Goal: Task Accomplishment & Management: Complete application form

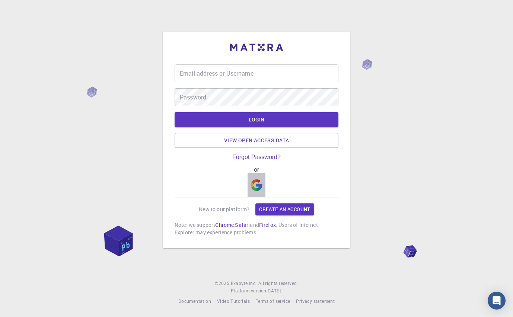
click at [257, 187] on img "button" at bounding box center [257, 185] width 12 height 12
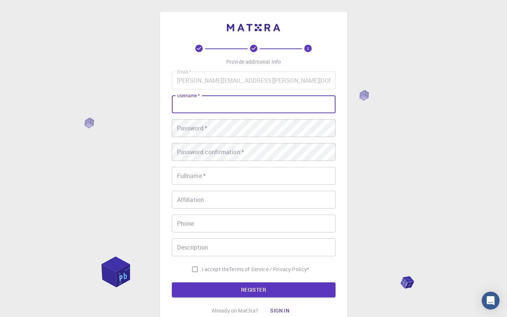
click at [197, 106] on input "username   *" at bounding box center [254, 104] width 164 height 18
type input "daniel2025"
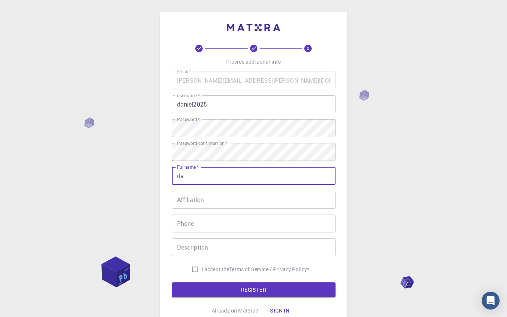
type input "d"
type input "[PERSON_NAME]"
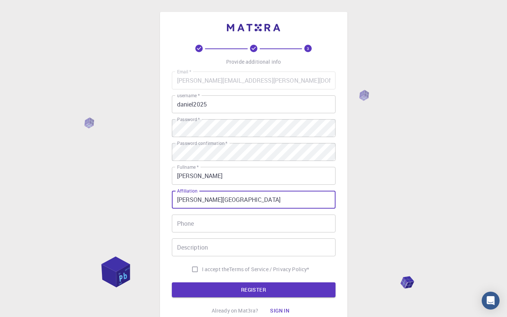
type input "[PERSON_NAME][GEOGRAPHIC_DATA]"
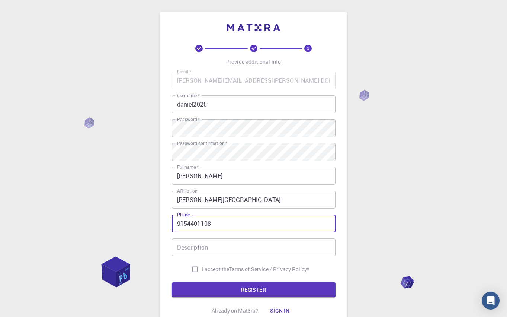
type input "9154401108"
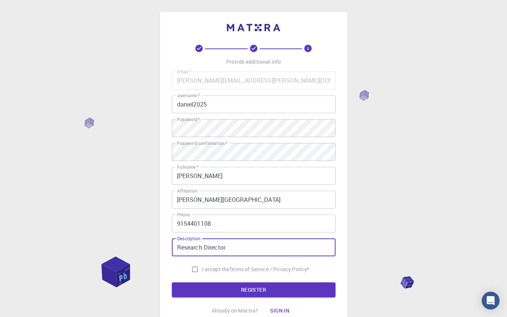
type input "Research Director"
click at [195, 268] on input "I accept the Terms of Service / Privacy Policy *" at bounding box center [195, 269] width 14 height 14
checkbox input "true"
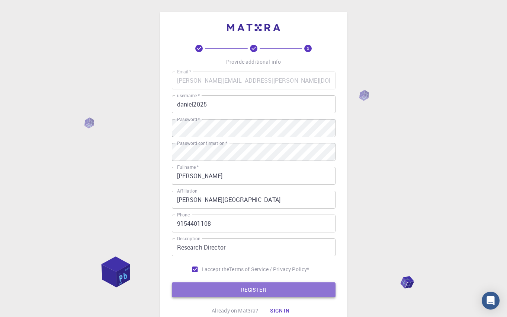
click at [256, 289] on button "REGISTER" at bounding box center [254, 289] width 164 height 15
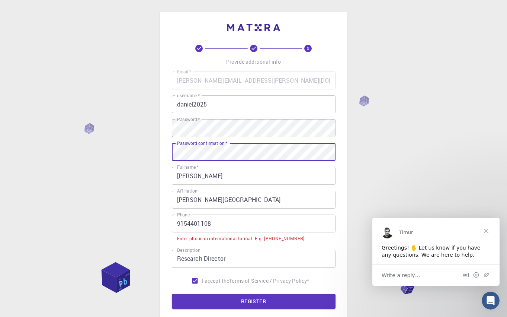
click at [372, 199] on div "3 Provide additional info Email   * [PERSON_NAME][EMAIL_ADDRESS][PERSON_NAME][D…" at bounding box center [253, 195] width 507 height 391
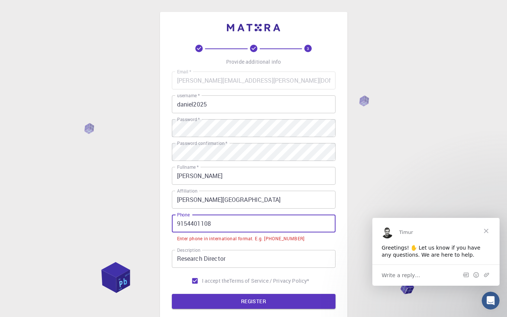
click at [177, 224] on input "9154401108" at bounding box center [254, 223] width 164 height 18
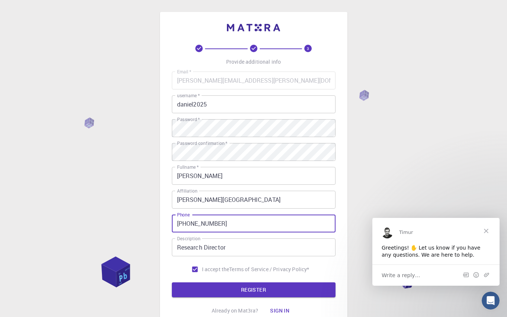
type input "[PHONE_NUMBER]"
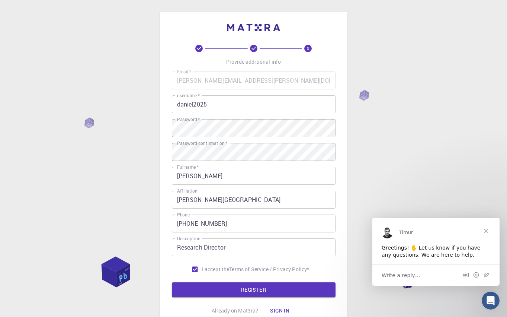
click at [486, 231] on span "Close" at bounding box center [486, 230] width 27 height 27
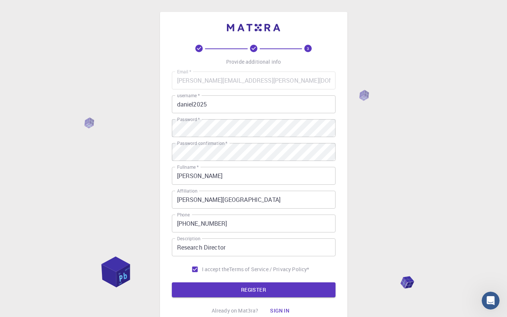
scroll to position [61, 0]
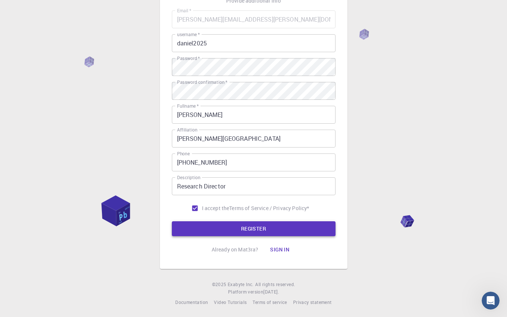
click at [260, 228] on button "REGISTER" at bounding box center [254, 228] width 164 height 15
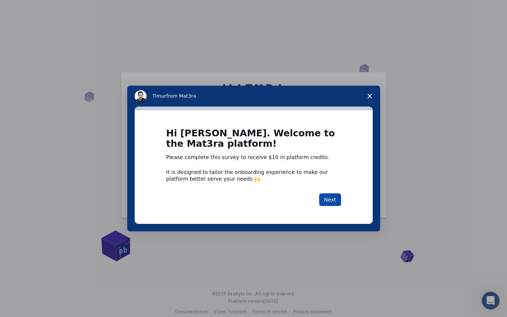
click at [329, 199] on button "Next" at bounding box center [330, 199] width 22 height 13
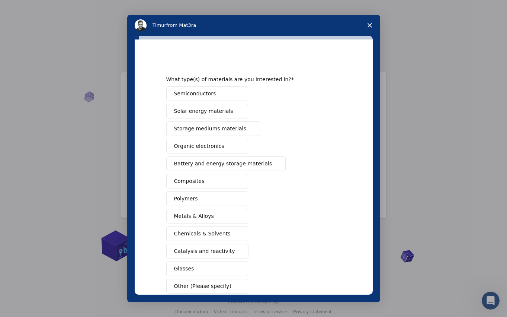
click at [184, 93] on span "Semiconductors" at bounding box center [195, 94] width 42 height 8
click at [200, 112] on span "Solar energy materials" at bounding box center [203, 111] width 59 height 8
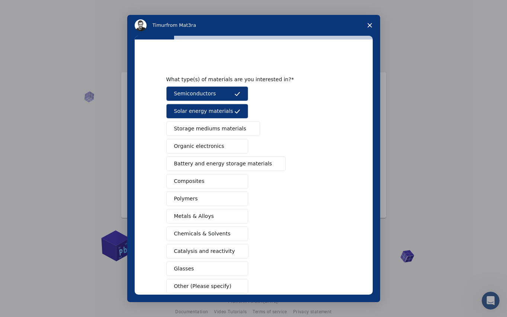
click at [198, 130] on span "Storage mediums materials" at bounding box center [210, 129] width 72 height 8
click at [199, 147] on span "Organic electronics" at bounding box center [199, 146] width 50 height 8
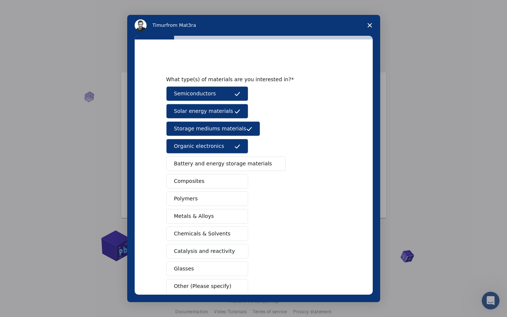
click at [206, 166] on span "Battery and energy storage materials" at bounding box center [223, 164] width 98 height 8
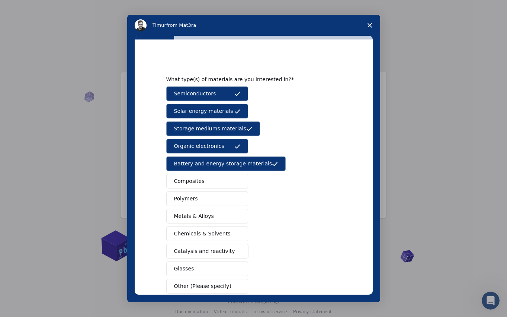
click at [192, 182] on span "Composites" at bounding box center [189, 181] width 31 height 8
click at [187, 200] on span "Polymers" at bounding box center [186, 199] width 24 height 8
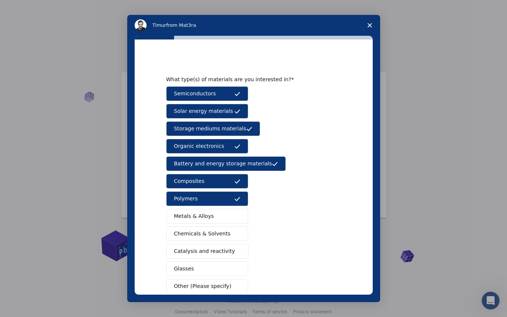
click at [184, 214] on span "Metals & Alloys" at bounding box center [194, 216] width 40 height 8
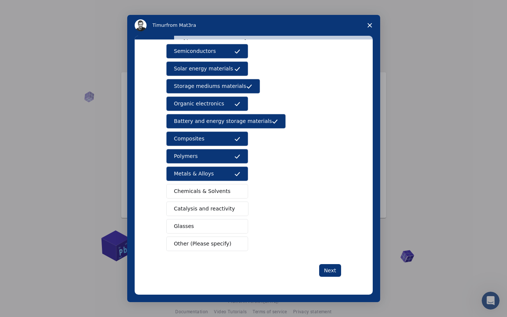
click at [205, 194] on span "Chemicals & Solvents" at bounding box center [202, 191] width 57 height 8
click at [195, 207] on span "Catalysis and reactivity" at bounding box center [204, 209] width 61 height 8
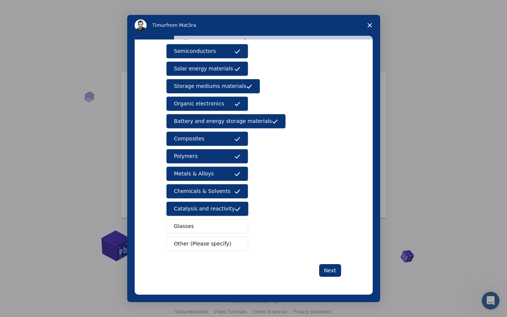
click at [190, 225] on span "Glasses" at bounding box center [184, 226] width 20 height 8
click at [327, 270] on button "Next" at bounding box center [330, 270] width 22 height 13
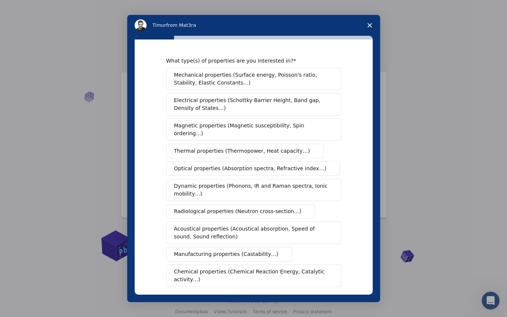
click at [230, 73] on span "Mechanical properties (Surface energy, Poisson's ratio, Stability, Elastic Cons…" at bounding box center [251, 79] width 155 height 16
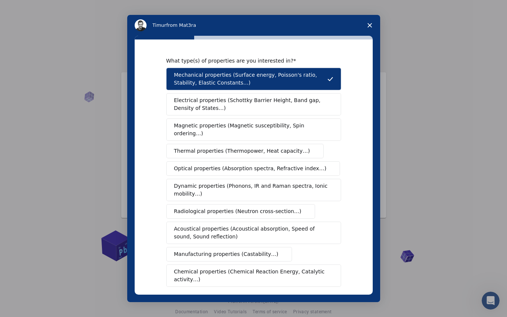
click at [226, 104] on span "Electrical properties (Schottky Barrier Height, Band gap, Density of States…)" at bounding box center [251, 104] width 155 height 16
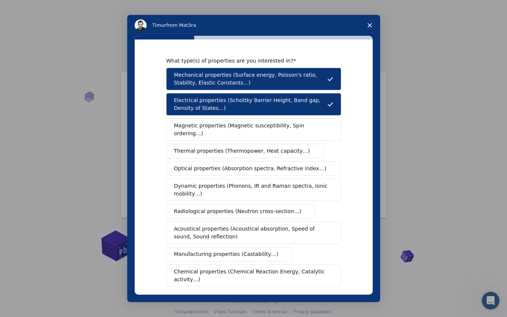
click at [221, 128] on span "Magnetic properties (Magnetic susceptibility, Spin ordering…)" at bounding box center [251, 130] width 154 height 16
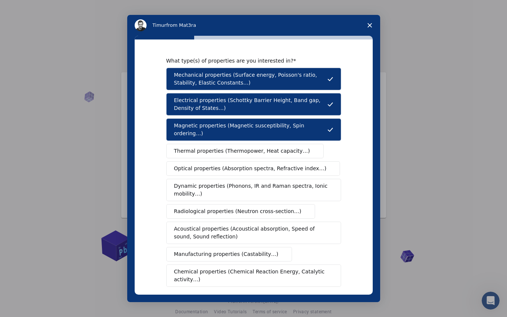
click at [213, 147] on span "Thermal properties (Thermopower, Heat capacity…)" at bounding box center [242, 151] width 136 height 8
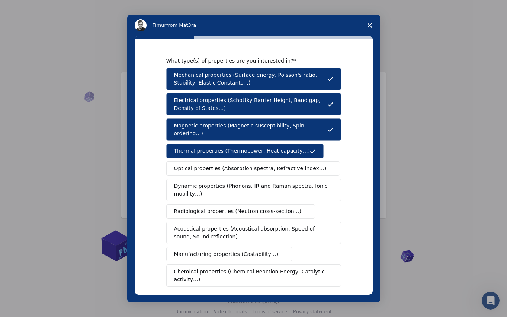
click at [209, 161] on button "Optical properties (Absorption spectra, Refractive index…)" at bounding box center [253, 168] width 174 height 15
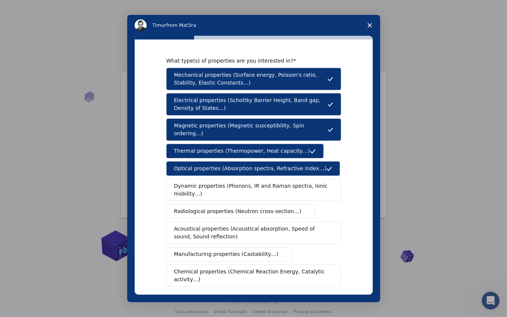
click at [213, 182] on span "Dynamic properties (Phonons, IR and Raman spectra, Ionic mobility…)" at bounding box center [251, 190] width 154 height 16
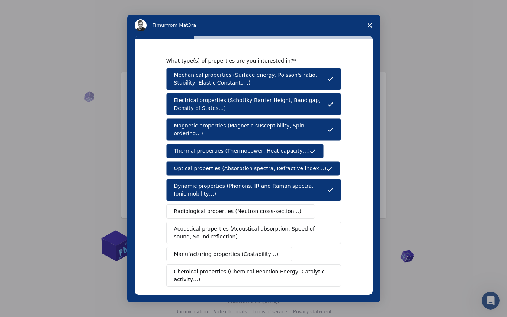
click at [209, 207] on span "Radiological properties (Neutron cross-section…)" at bounding box center [238, 211] width 128 height 8
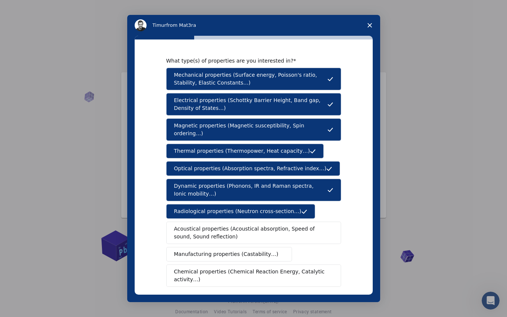
click at [210, 225] on span "Acoustical properties (Acoustical absorption, Speed of sound, Sound reflection)" at bounding box center [251, 233] width 155 height 16
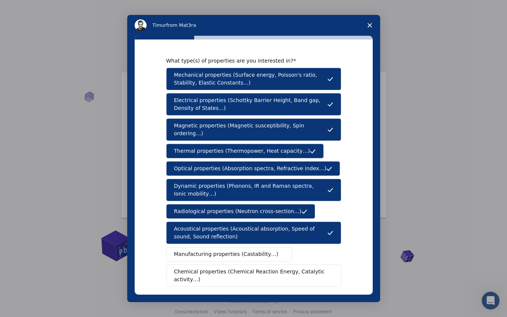
click at [210, 250] on span "Manufacturing properties (Castability…)" at bounding box center [226, 254] width 105 height 8
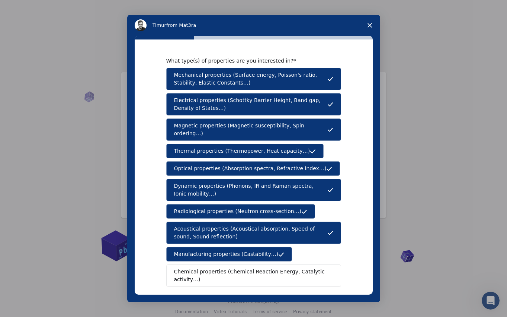
click at [207, 268] on span "Chemical properties (Chemical Reaction Energy, Catalytic activity…)" at bounding box center [251, 276] width 154 height 16
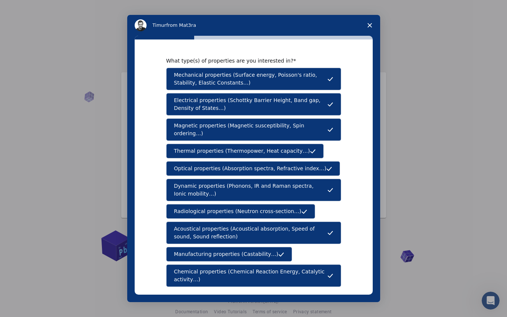
scroll to position [89, 0]
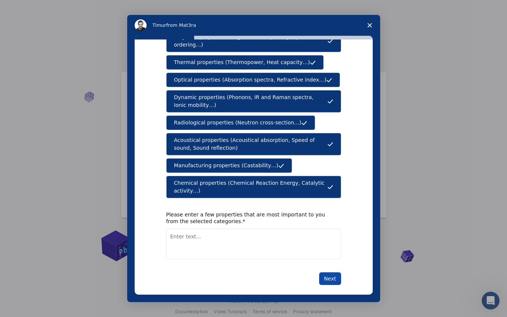
click at [333, 272] on button "Next" at bounding box center [330, 278] width 22 height 13
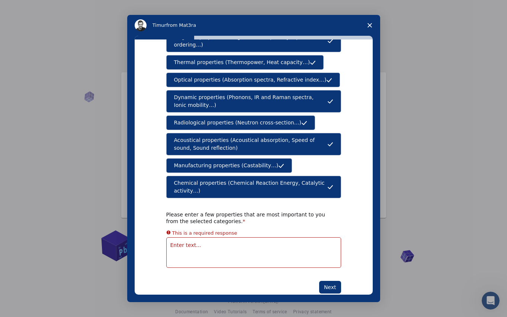
click at [213, 239] on textarea "Enter text..." at bounding box center [253, 252] width 175 height 31
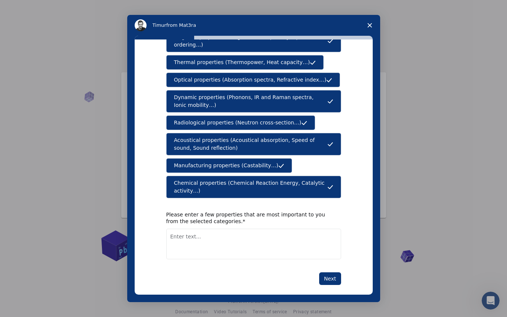
click at [212, 235] on textarea "Enter text..." at bounding box center [253, 244] width 175 height 31
type textarea "acoustical"
click at [327, 272] on button "Next" at bounding box center [330, 278] width 22 height 13
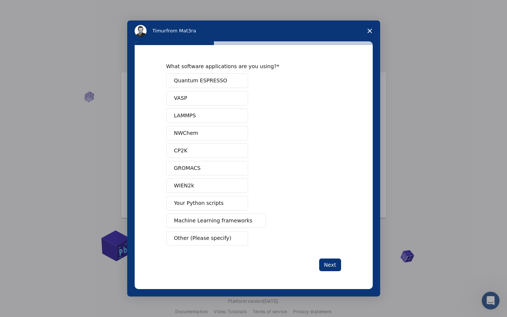
scroll to position [0, 0]
click at [217, 81] on span "Quantum ESPRESSO" at bounding box center [200, 81] width 53 height 8
click at [213, 95] on button "VASP" at bounding box center [207, 98] width 82 height 15
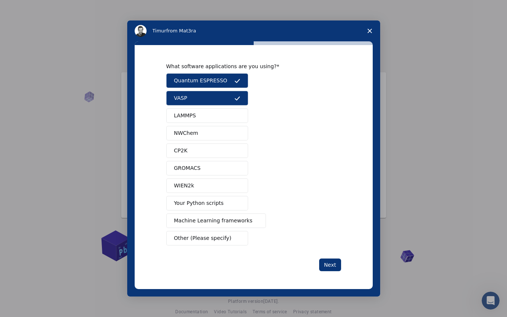
click at [205, 113] on button "LAMMPS" at bounding box center [207, 115] width 82 height 15
drag, startPoint x: 209, startPoint y: 130, endPoint x: 202, endPoint y: 146, distance: 17.2
click at [209, 130] on button "NWChem" at bounding box center [207, 133] width 82 height 15
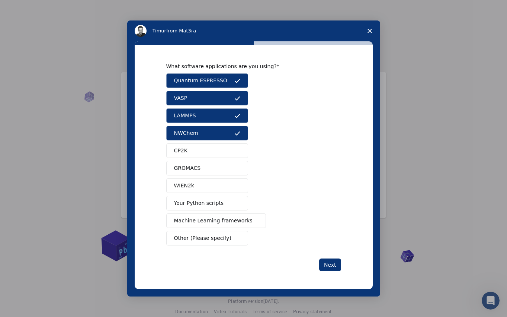
click at [199, 150] on button "CP2K" at bounding box center [207, 150] width 82 height 15
click at [193, 167] on span "GROMACS" at bounding box center [187, 168] width 27 height 8
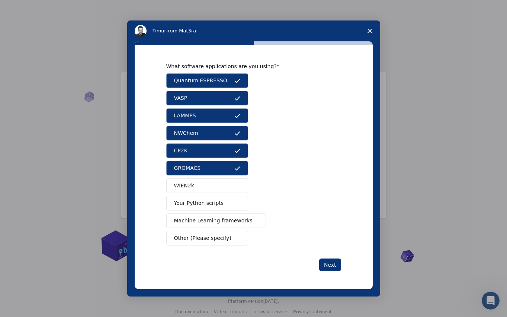
click at [206, 185] on button "WIEN2k" at bounding box center [207, 185] width 82 height 15
click at [199, 208] on button "Your Python scripts" at bounding box center [207, 203] width 82 height 15
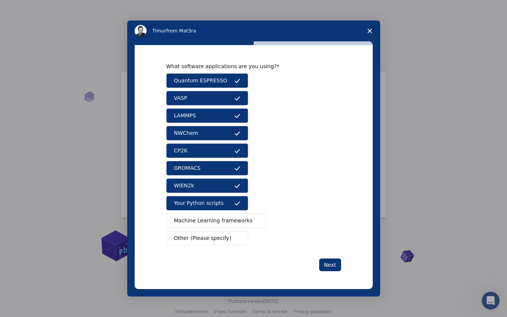
click at [195, 218] on span "Machine Learning frameworks" at bounding box center [213, 221] width 79 height 8
click at [197, 235] on span "Other (Please specify)" at bounding box center [202, 238] width 57 height 8
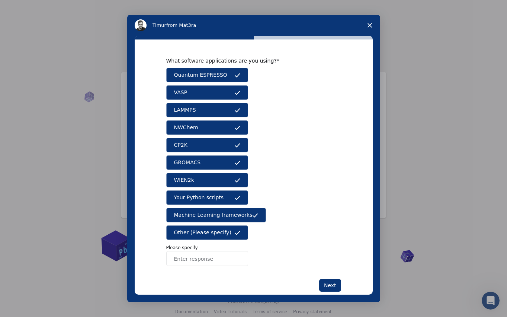
click at [211, 235] on span "Other (Please specify)" at bounding box center [202, 233] width 57 height 8
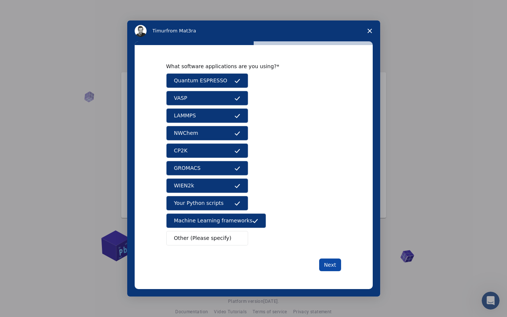
click at [331, 262] on button "Next" at bounding box center [330, 264] width 22 height 13
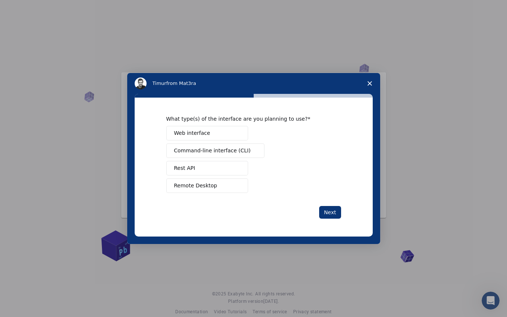
click at [227, 129] on button "Web interface" at bounding box center [207, 133] width 82 height 15
click at [216, 147] on span "Command-line interface (CLI)" at bounding box center [212, 151] width 77 height 8
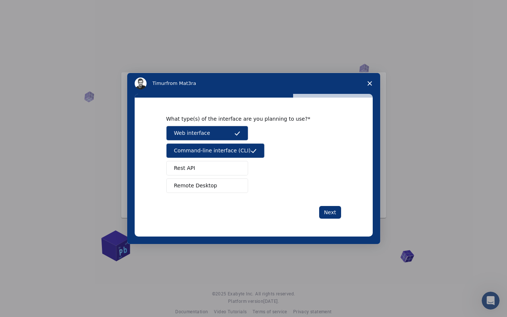
click at [211, 161] on button "Rest API" at bounding box center [207, 168] width 82 height 15
click at [211, 186] on span "Remote Desktop" at bounding box center [195, 186] width 43 height 8
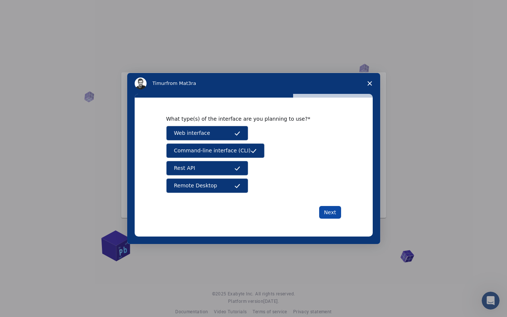
click at [331, 214] on button "Next" at bounding box center [330, 212] width 22 height 13
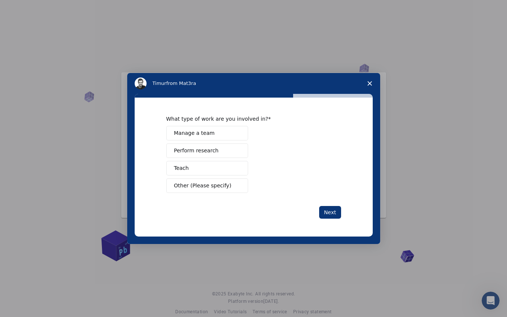
click at [195, 136] on span "Manage a team" at bounding box center [194, 133] width 41 height 8
click at [209, 149] on span "Perform research" at bounding box center [196, 151] width 45 height 8
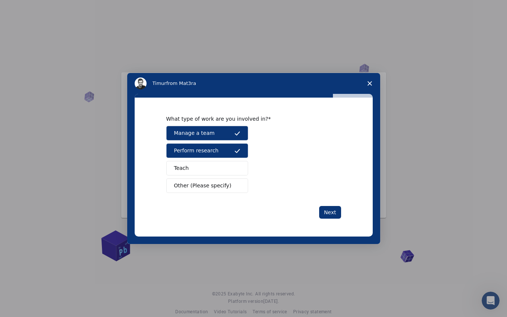
click at [205, 168] on button "Teach" at bounding box center [207, 168] width 82 height 15
click at [333, 213] on button "Next" at bounding box center [330, 212] width 22 height 13
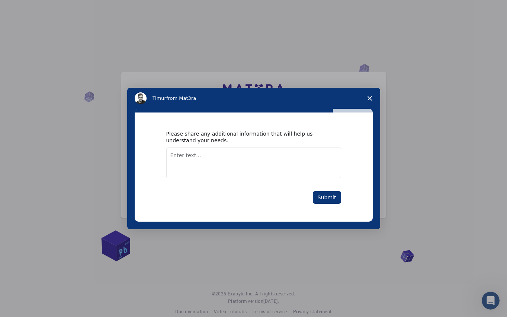
click at [255, 160] on textarea "Enter text..." at bounding box center [253, 162] width 175 height 31
type textarea "for research and training"
click at [335, 197] on button "Submit" at bounding box center [327, 197] width 28 height 13
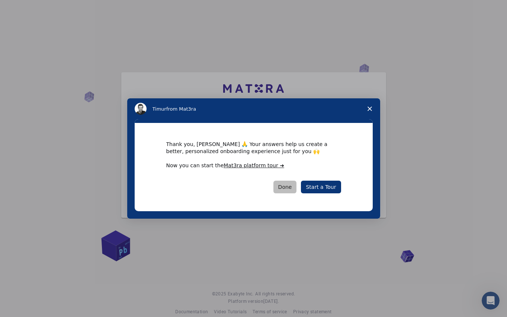
click at [285, 184] on button "Done" at bounding box center [285, 187] width 23 height 13
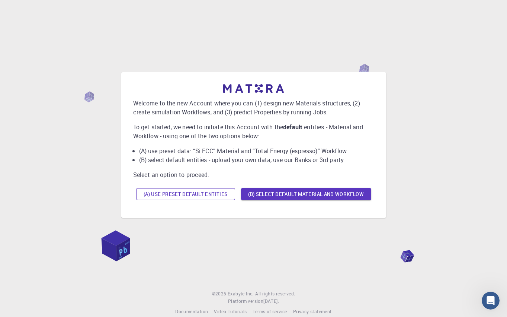
click at [206, 194] on button "(A) Use preset default entities" at bounding box center [185, 194] width 99 height 12
